Goal: Task Accomplishment & Management: Use online tool/utility

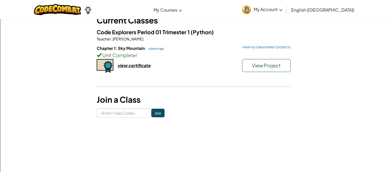
scroll to position [36, 0]
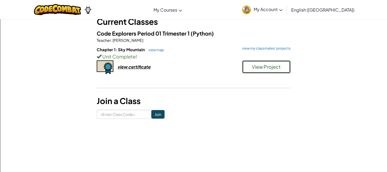
click at [259, 66] on span "View Project" at bounding box center [266, 67] width 29 height 6
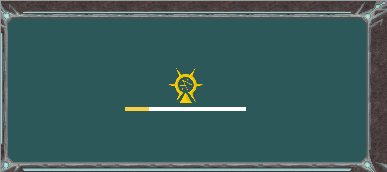
click at [253, 101] on div "Goals Error loading from server. Try refreshing the page. You'll need to join a…" at bounding box center [193, 86] width 387 height 172
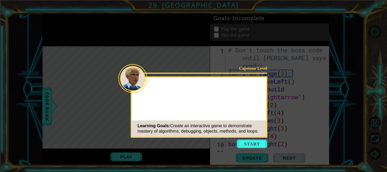
scroll to position [219, 0]
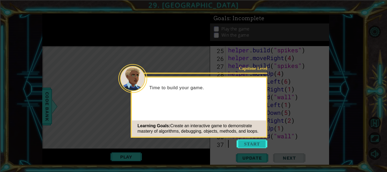
click at [258, 144] on button "Start" at bounding box center [252, 144] width 31 height 9
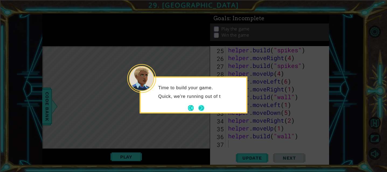
click at [204, 106] on button "Next" at bounding box center [201, 108] width 6 height 6
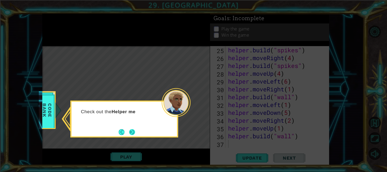
click at [135, 131] on button "Next" at bounding box center [132, 132] width 7 height 7
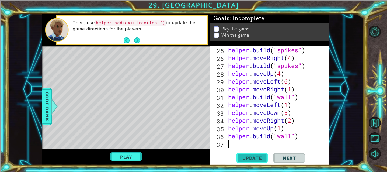
click at [253, 156] on span "Update" at bounding box center [252, 157] width 30 height 5
click at [121, 153] on button "Play" at bounding box center [126, 157] width 32 height 10
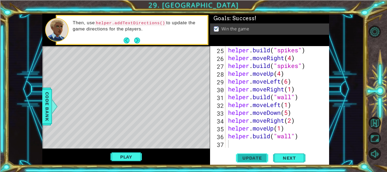
click at [241, 159] on span "Update" at bounding box center [252, 157] width 30 height 5
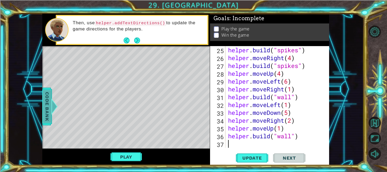
click at [46, 119] on span "Code Bank" at bounding box center [47, 106] width 9 height 33
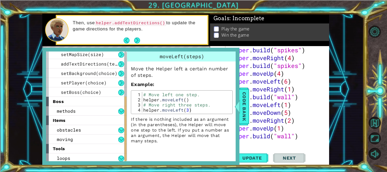
scroll to position [78, 0]
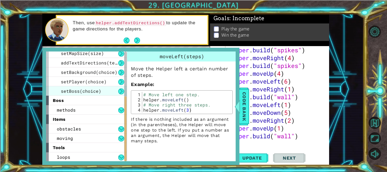
click at [82, 89] on span "setBoss(choice)" at bounding box center [81, 91] width 40 height 6
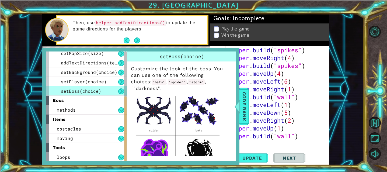
scroll to position [27, 0]
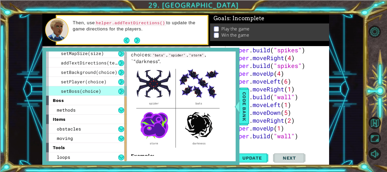
click at [197, 114] on img at bounding box center [178, 107] width 94 height 85
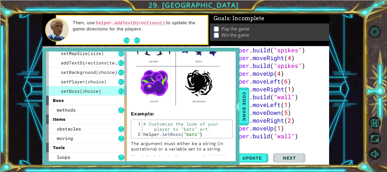
click at [263, 149] on div "25 26 27 28 29 30 31 32 33 34 35 36 37 helper . build ( "spikes" ) helper . mov…" at bounding box center [269, 105] width 119 height 119
click at [259, 145] on div "helper . build ( "spikes" ) helper . moveRight ( 4 ) helper . build ( "spikes" …" at bounding box center [279, 104] width 104 height 117
click at [247, 112] on span "Code Bank" at bounding box center [244, 106] width 9 height 33
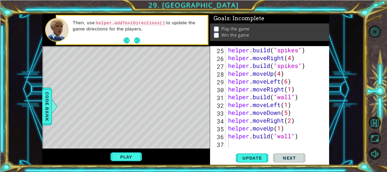
click at [251, 147] on div "helper . build ( "spikes" ) helper . moveRight ( 4 ) helper . build ( "spikes" …" at bounding box center [279, 104] width 104 height 117
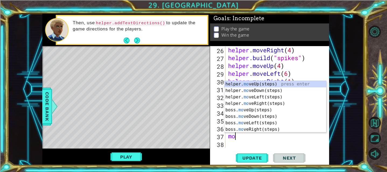
scroll to position [0, 0]
type textarea "move"
click at [268, 132] on div "helper. move Up(steps) press enter helper. move Down(steps) press enter helper.…" at bounding box center [275, 113] width 102 height 65
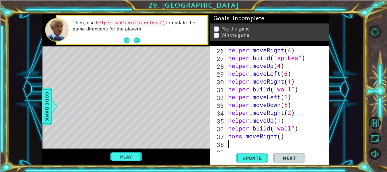
scroll to position [234, 0]
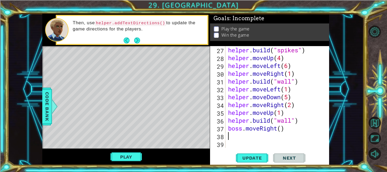
click at [280, 129] on div "helper . build ( "spikes" ) helper . moveUp ( 4 ) helper . moveLeft ( 6 ) helpe…" at bounding box center [279, 104] width 104 height 117
type textarea "boss.moveRight(4)"
click at [241, 136] on div "helper . build ( "spikes" ) helper . moveUp ( 4 ) helper . moveLeft ( 6 ) helpe…" at bounding box center [279, 104] width 104 height 117
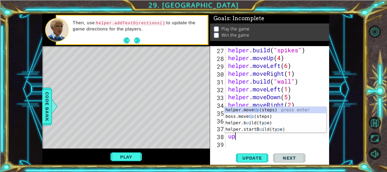
type textarea "u"
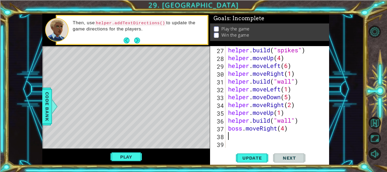
click at [242, 129] on div "helper . build ( "spikes" ) helper . moveUp ( 4 ) helper . moveLeft ( 6 ) helpe…" at bounding box center [279, 104] width 104 height 117
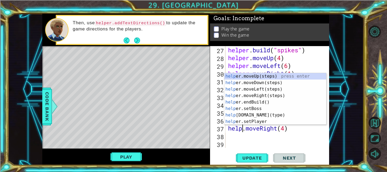
type textarea "helper.moveRight(4)"
click at [231, 135] on div "helper . build ( "spikes" ) helper . moveUp ( 4 ) helper . moveLeft ( 6 ) helpe…" at bounding box center [279, 104] width 104 height 117
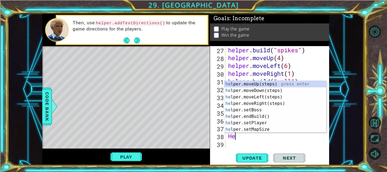
scroll to position [0, 0]
type textarea "H"
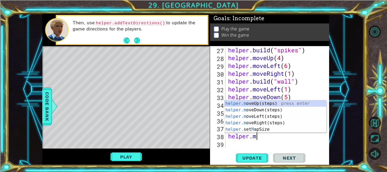
scroll to position [0, 1]
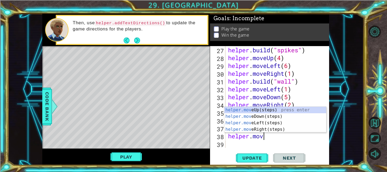
type textarea "helper.move"
click at [256, 107] on div "helper.move Up(steps) press enter helper.move Down(steps) press enter helper.mo…" at bounding box center [275, 126] width 102 height 39
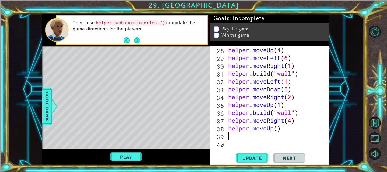
scroll to position [242, 0]
click at [281, 130] on div "helper . moveUp ( 4 ) helper . moveLeft ( 6 ) helper . moveRight ( 1 ) helper .…" at bounding box center [279, 104] width 104 height 117
click at [279, 129] on div "helper . moveUp ( 4 ) helper . moveLeft ( 6 ) helper . moveRight ( 1 ) helper .…" at bounding box center [279, 104] width 104 height 117
type textarea "helper.moveUp(2)"
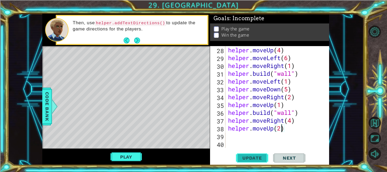
click at [247, 160] on span "Update" at bounding box center [252, 157] width 30 height 5
click at [235, 133] on div "helper . moveUp ( 4 ) helper . moveLeft ( 6 ) helper . moveRight ( 1 ) helper .…" at bounding box center [279, 104] width 104 height 117
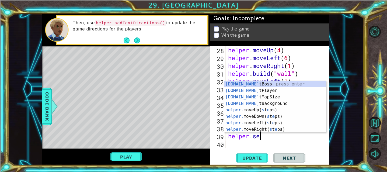
scroll to position [0, 1]
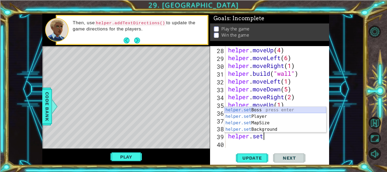
click at [264, 107] on div "helper.set Boss press enter helper.set Player press enter helper.set MapSize pr…" at bounding box center [275, 126] width 102 height 39
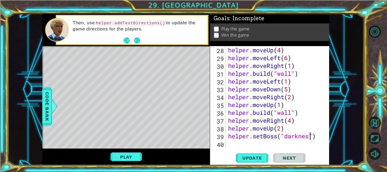
scroll to position [0, 4]
type textarea "helper.setBoss("darkness")"
click at [249, 160] on span "Update" at bounding box center [252, 157] width 30 height 5
click at [233, 146] on div "helper . moveUp ( 4 ) helper . moveLeft ( 6 ) helper . moveRight ( 1 ) helper .…" at bounding box center [279, 104] width 104 height 117
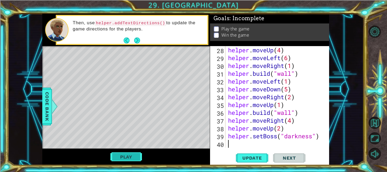
click at [120, 156] on button "Play" at bounding box center [126, 157] width 32 height 10
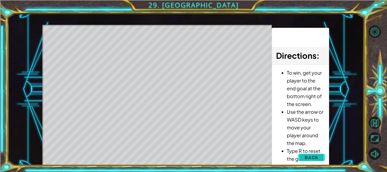
click at [306, 155] on span "Back" at bounding box center [312, 157] width 14 height 5
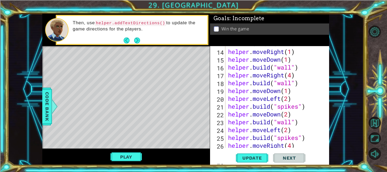
scroll to position [242, 0]
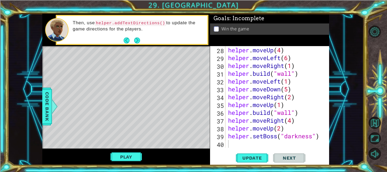
click at [322, 136] on div "helper . moveUp ( 4 ) helper . moveLeft ( 6 ) helper . moveRight ( 1 ) helper .…" at bounding box center [279, 104] width 104 height 117
type textarea "helper.setBoss("darkness")"
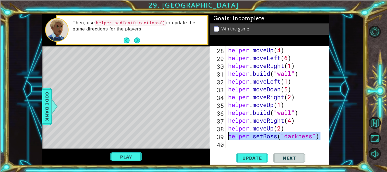
drag, startPoint x: 322, startPoint y: 136, endPoint x: 229, endPoint y: 138, distance: 93.3
click at [229, 138] on div "helper . moveUp ( 4 ) helper . moveLeft ( 6 ) helper . moveRight ( 1 ) helper .…" at bounding box center [279, 104] width 104 height 117
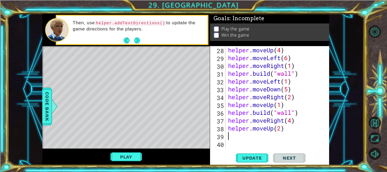
click at [248, 137] on div "helper . moveUp ( 4 ) helper . moveLeft ( 6 ) helper . moveRight ( 1 ) helper .…" at bounding box center [279, 104] width 104 height 117
click at [250, 160] on span "Update" at bounding box center [252, 157] width 30 height 5
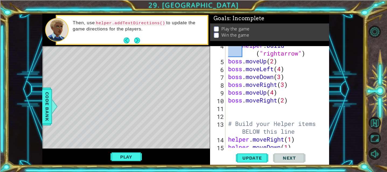
scroll to position [46, 0]
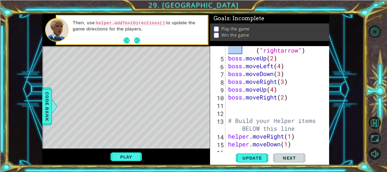
click at [237, 105] on div "helper . build ( "rightarrow" ) boss . moveUp ( 2 ) boss . moveLeft ( 4 ) boss …" at bounding box center [279, 101] width 104 height 125
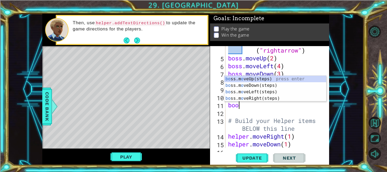
type textarea "boos"
click at [235, 84] on div "bo ss.m o veUp( s teps) press enter bo ss.m o veDown( s teps) press enter bo ss…" at bounding box center [275, 95] width 102 height 39
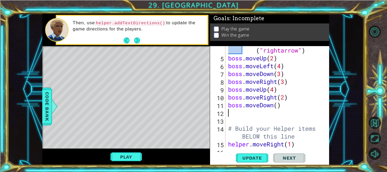
scroll to position [0, 0]
click at [278, 107] on div "helper . build ( "rightarrow" ) boss . moveUp ( 2 ) boss . moveLeft ( 4 ) boss …" at bounding box center [279, 101] width 104 height 125
type textarea "boss.moveDown(3)"
click at [250, 156] on span "Update" at bounding box center [252, 157] width 30 height 5
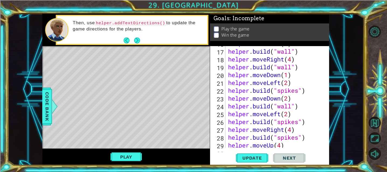
scroll to position [250, 0]
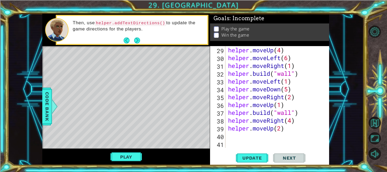
click at [231, 137] on div "helper . moveUp ( 4 ) helper . moveLeft ( 6 ) helper . moveRight ( 1 ) helper .…" at bounding box center [279, 104] width 104 height 117
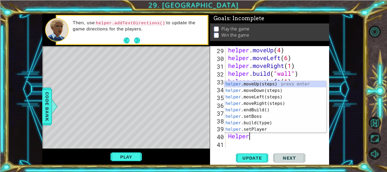
scroll to position [0, 1]
type textarea "H"
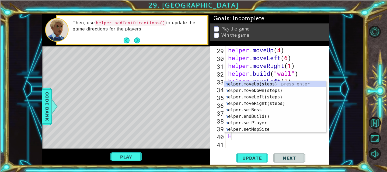
scroll to position [0, 0]
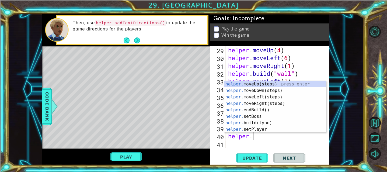
type textarea "[DOMAIN_NAME]"
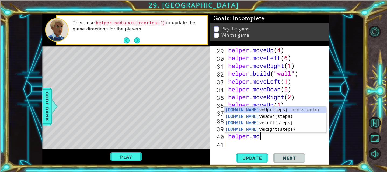
scroll to position [0, 1]
click at [258, 125] on div "[DOMAIN_NAME] veUp(steps) press enter [DOMAIN_NAME] veDown(steps) press enter […" at bounding box center [275, 126] width 102 height 39
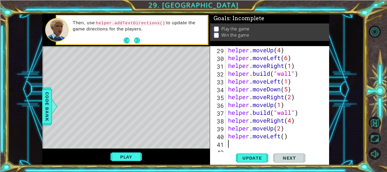
scroll to position [258, 0]
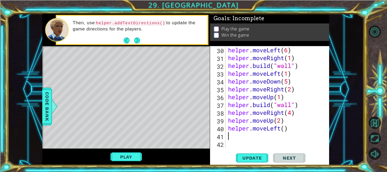
click at [287, 128] on div "helper . moveLeft ( 6 ) helper . moveRight ( 1 ) helper . build ( "wall" ) help…" at bounding box center [279, 104] width 104 height 117
click at [285, 128] on div "helper . moveLeft ( 6 ) helper . moveRight ( 1 ) helper . build ( "wall" ) help…" at bounding box center [279, 104] width 104 height 117
type textarea "helper.moveLeft(6)"
click at [229, 138] on div "helper . moveLeft ( 6 ) helper . moveRight ( 1 ) helper . build ( "wall" ) help…" at bounding box center [279, 104] width 104 height 117
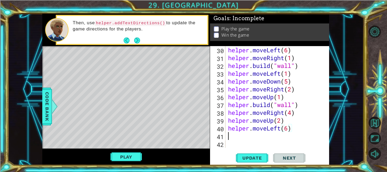
scroll to position [0, 0]
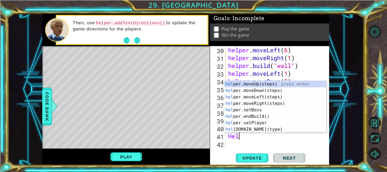
type textarea "Helper"
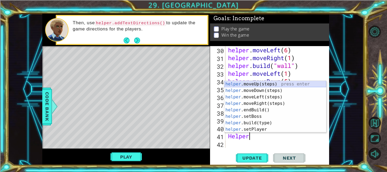
click at [257, 85] on div "helper .moveUp(steps) press enter helper .moveDown(steps) press enter helper .m…" at bounding box center [275, 113] width 102 height 65
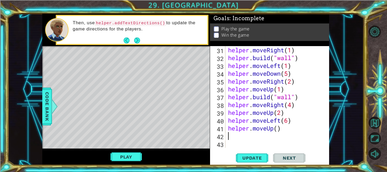
scroll to position [265, 0]
click at [279, 129] on div "helper . moveRight ( 1 ) helper . build ( "wall" ) helper . moveLeft ( 1 ) help…" at bounding box center [279, 104] width 104 height 117
type textarea "helper.moveUp(2)"
click at [245, 162] on button "Update" at bounding box center [252, 158] width 32 height 12
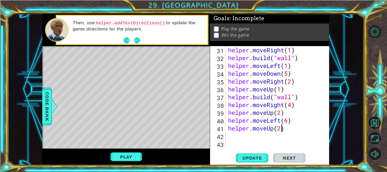
click at [238, 137] on div "helper . moveRight ( 1 ) helper . build ( "wall" ) helper . moveLeft ( 1 ) help…" at bounding box center [279, 104] width 104 height 117
type textarea "for i in range(5):"
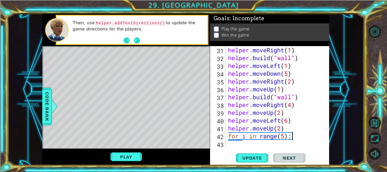
scroll to position [0, 2]
click at [231, 145] on div "helper . moveRight ( 1 ) helper . build ( "wall" ) helper . moveLeft ( 1 ) help…" at bounding box center [279, 104] width 104 height 117
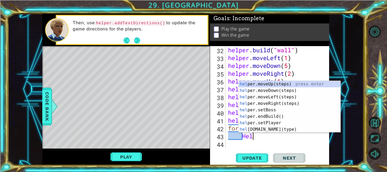
scroll to position [274, 0]
type textarea "H"
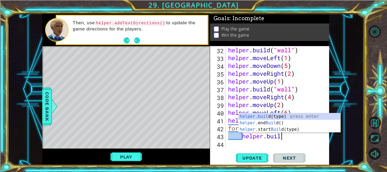
scroll to position [0, 2]
click at [269, 116] on div "[DOMAIN_NAME] (type) press enter helper. end Build () press enter helper. start…" at bounding box center [290, 129] width 102 height 32
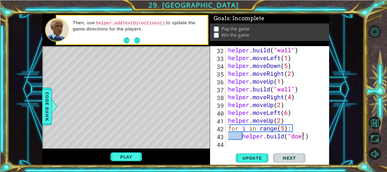
scroll to position [0, 3]
type textarea "[DOMAIN_NAME]("downArrow")"
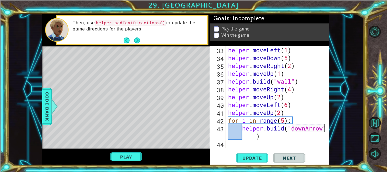
scroll to position [281, 0]
click at [230, 145] on div "helper . moveLeft ( 1 ) helper . moveDown ( 5 ) helper . moveRight ( 2 ) helper…" at bounding box center [279, 104] width 104 height 117
click at [251, 158] on span "Update" at bounding box center [252, 157] width 30 height 5
click at [119, 157] on button "Play" at bounding box center [126, 157] width 32 height 10
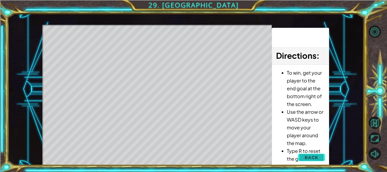
click at [316, 161] on button "Back" at bounding box center [311, 157] width 27 height 11
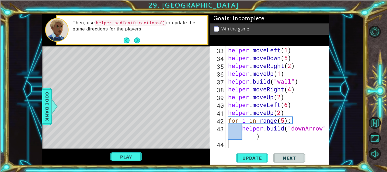
click at [243, 147] on div "helper . moveLeft ( 1 ) helper . moveDown ( 5 ) helper . moveRight ( 2 ) helper…" at bounding box center [279, 104] width 104 height 117
click at [248, 161] on button "Update" at bounding box center [252, 158] width 32 height 12
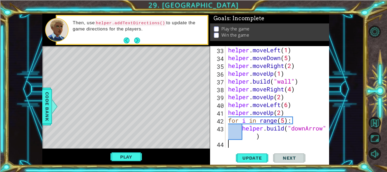
type textarea "H"
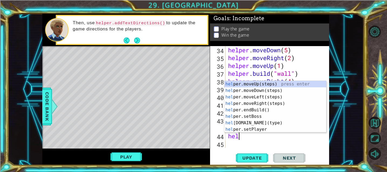
scroll to position [0, 1]
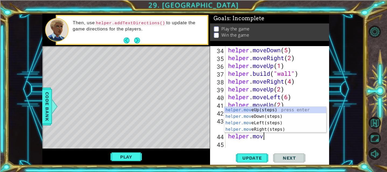
type textarea "helper.move"
click at [244, 110] on div "helper.move Up(steps) press enter helper.move Down(steps) press enter helper.mo…" at bounding box center [275, 126] width 102 height 39
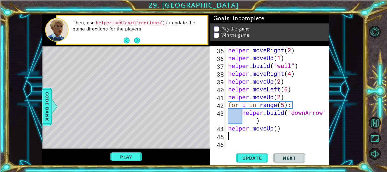
scroll to position [297, 0]
click at [278, 130] on div "helper . moveRight ( 2 ) helper . moveUp ( 1 ) helper . build ( "wall" ) helper…" at bounding box center [279, 104] width 104 height 117
type textarea "helper.moveUp(2)"
click at [231, 135] on div "helper . moveRight ( 2 ) helper . moveUp ( 1 ) helper . build ( "wall" ) helper…" at bounding box center [279, 104] width 104 height 117
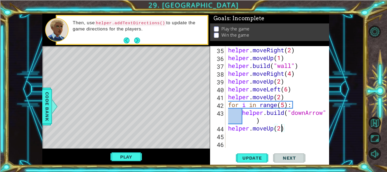
scroll to position [0, 0]
click at [246, 155] on span "Update" at bounding box center [252, 157] width 30 height 5
click at [136, 38] on button "Next" at bounding box center [137, 40] width 6 height 6
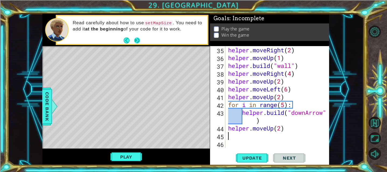
click at [137, 39] on button "Next" at bounding box center [137, 40] width 6 height 6
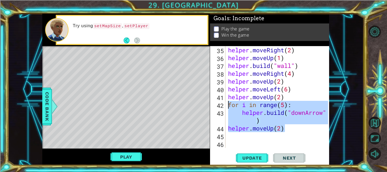
drag, startPoint x: 288, startPoint y: 130, endPoint x: 229, endPoint y: 104, distance: 64.7
click at [229, 104] on div "helper . moveRight ( 2 ) helper . moveUp ( 1 ) helper . build ( "wall" ) helper…" at bounding box center [279, 104] width 104 height 117
type textarea "for i in range(5): [DOMAIN_NAME]("downArrow")"
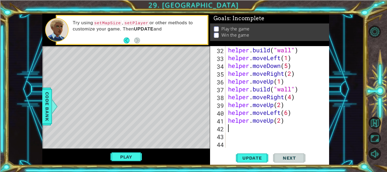
scroll to position [274, 0]
click at [246, 156] on span "Update" at bounding box center [252, 157] width 30 height 5
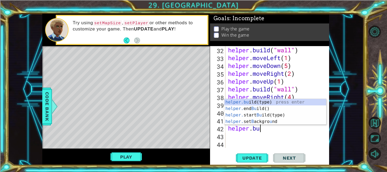
scroll to position [0, 1]
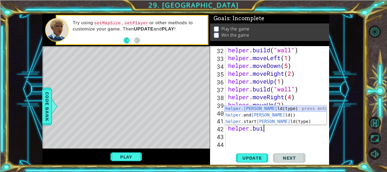
click at [245, 109] on div "helper.[PERSON_NAME](type) press enter helper. end [PERSON_NAME]() press enter …" at bounding box center [275, 121] width 102 height 32
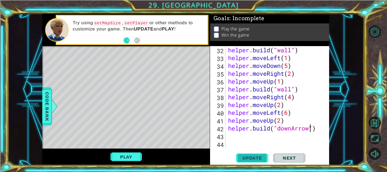
scroll to position [0, 4]
click at [243, 157] on span "Update" at bounding box center [252, 157] width 30 height 5
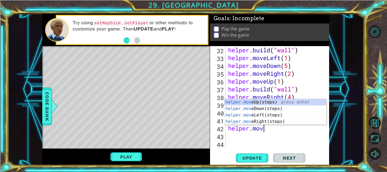
scroll to position [0, 2]
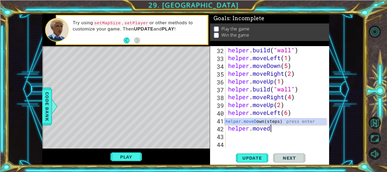
type textarea "helper.moved"
click at [283, 118] on body "1 ההההההההההההההההההההההההההההההההההההההההההההההההההההההההההההההההההההההההההההה…" at bounding box center [193, 86] width 387 height 172
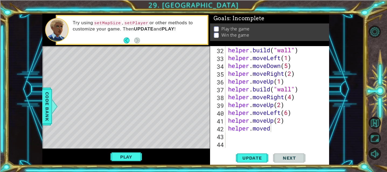
click at [272, 129] on div "helper . build ( "wall" ) helper . moveLeft ( 1 ) helper . moveDown ( 5 ) helpe…" at bounding box center [279, 104] width 104 height 117
